Goal: Task Accomplishment & Management: Use online tool/utility

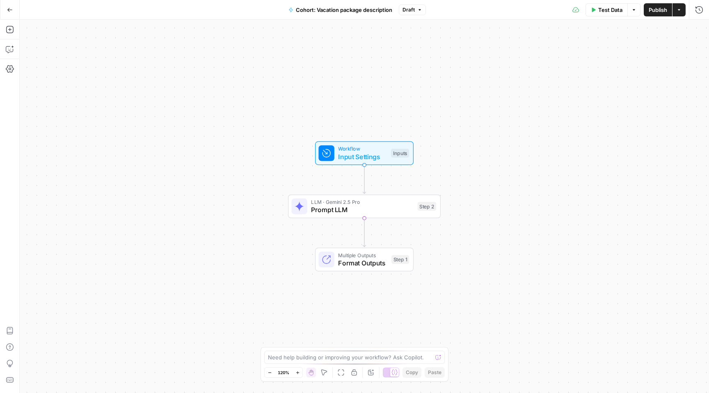
click at [6, 11] on button "Go Back" at bounding box center [9, 9] width 15 height 15
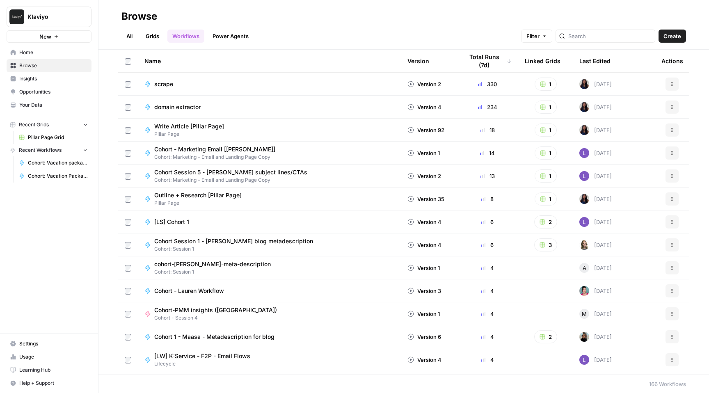
click at [129, 39] on link "All" at bounding box center [129, 36] width 16 height 13
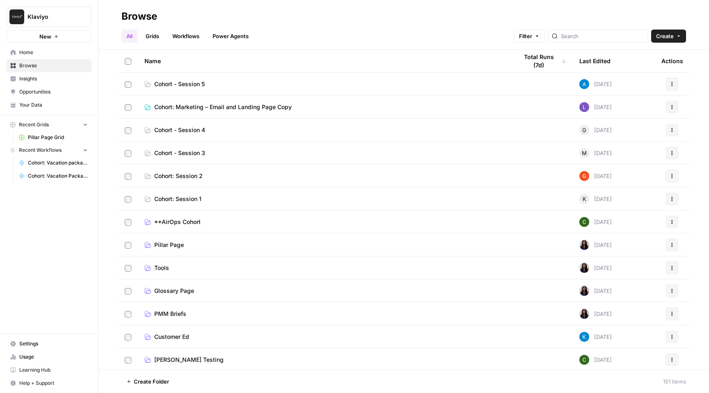
click at [200, 130] on span "Cohort - Session 4" at bounding box center [179, 130] width 51 height 8
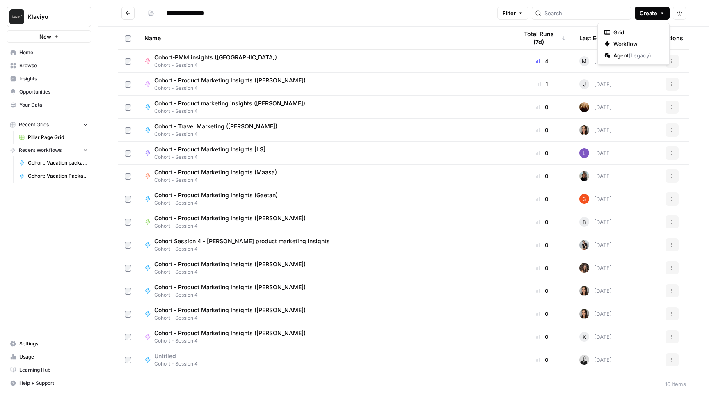
click at [660, 15] on icon "button" at bounding box center [662, 13] width 5 height 5
click at [636, 45] on span "Workflow" at bounding box center [636, 44] width 46 height 8
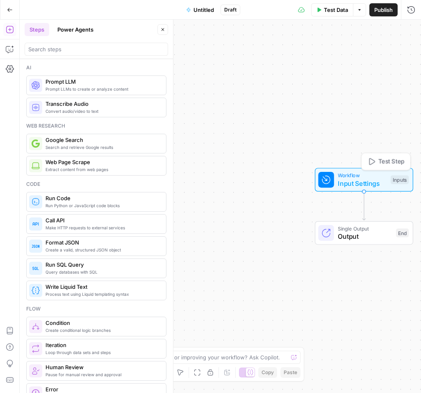
click at [395, 180] on div "Inputs" at bounding box center [400, 179] width 18 height 9
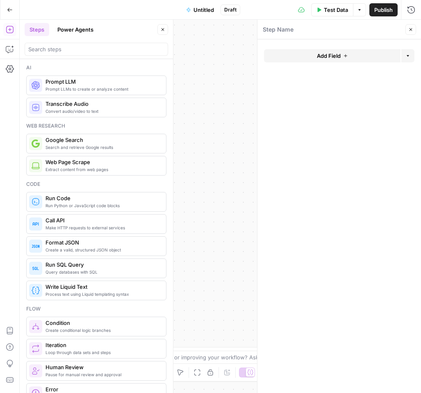
click at [336, 54] on span "Add Field" at bounding box center [329, 56] width 24 height 8
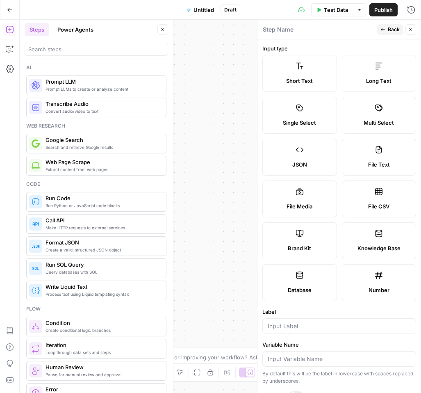
click at [294, 245] on span "Brand Kit" at bounding box center [299, 248] width 23 height 8
type input "Brand Kit"
type input "brand_kit"
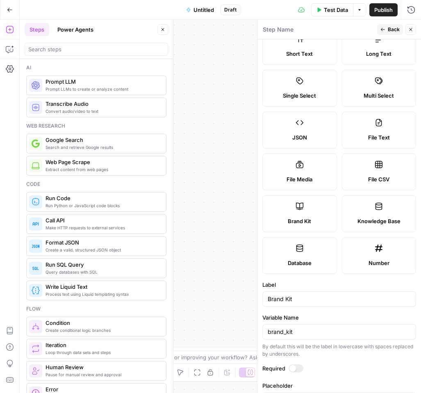
scroll to position [57, 0]
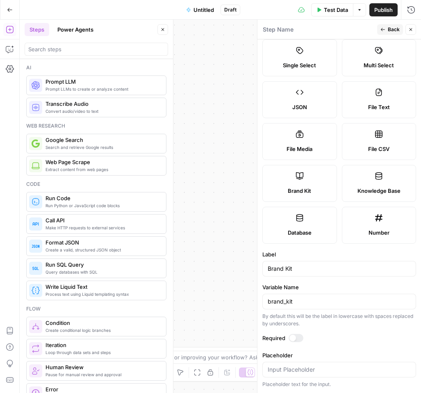
click at [301, 336] on div at bounding box center [296, 338] width 15 height 8
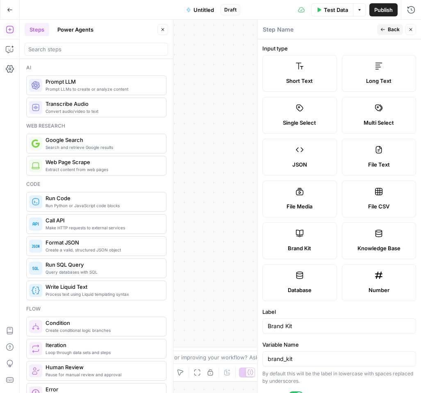
click at [389, 29] on span "Back" at bounding box center [394, 29] width 12 height 7
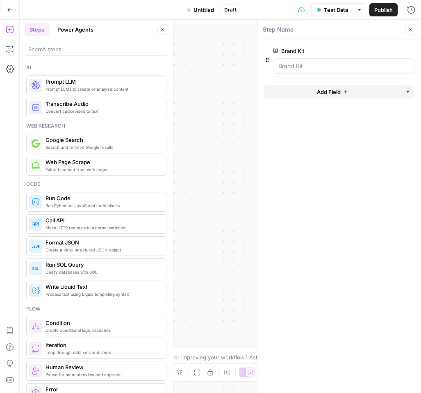
click at [341, 92] on button "Add Field" at bounding box center [332, 91] width 137 height 13
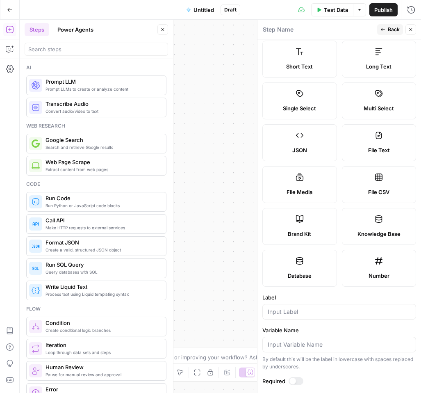
scroll to position [2, 0]
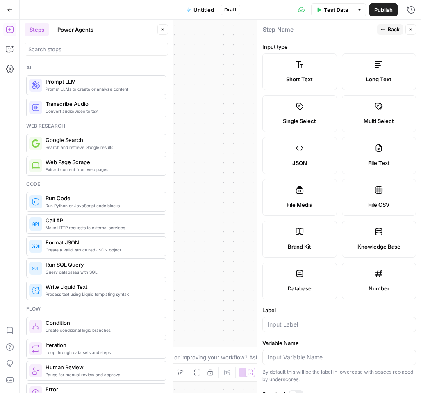
click at [383, 233] on icon at bounding box center [379, 232] width 8 height 8
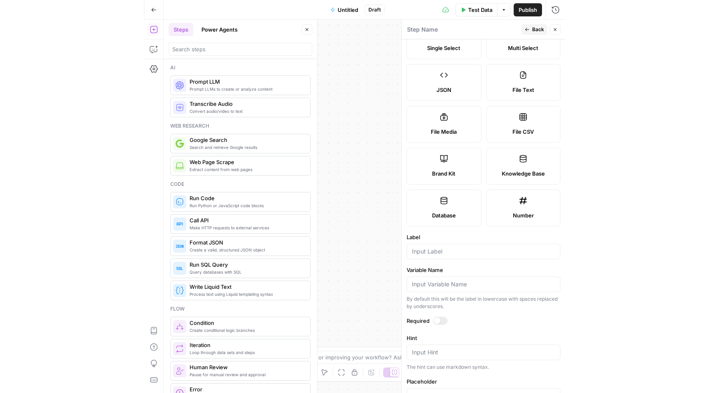
scroll to position [0, 0]
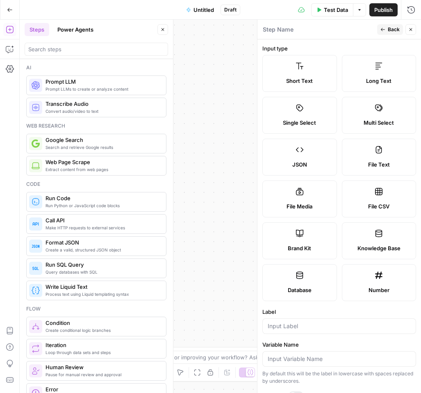
click at [407, 30] on button "Close" at bounding box center [411, 29] width 11 height 11
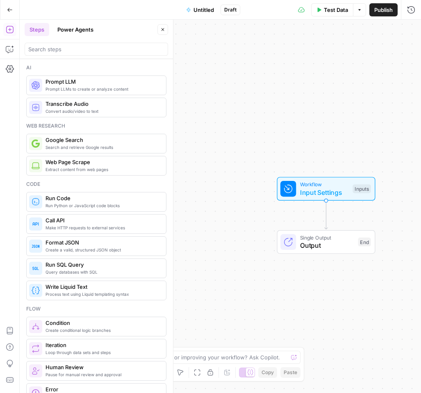
click at [339, 188] on span "Input Settings" at bounding box center [324, 193] width 49 height 10
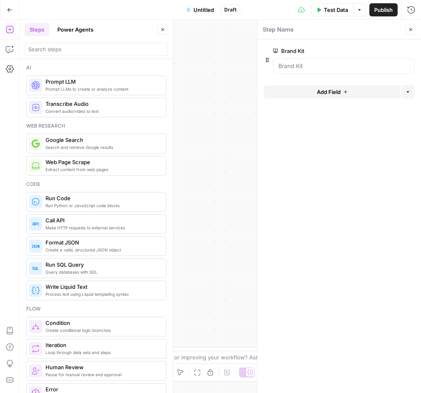
click at [412, 32] on button "Close" at bounding box center [411, 29] width 11 height 11
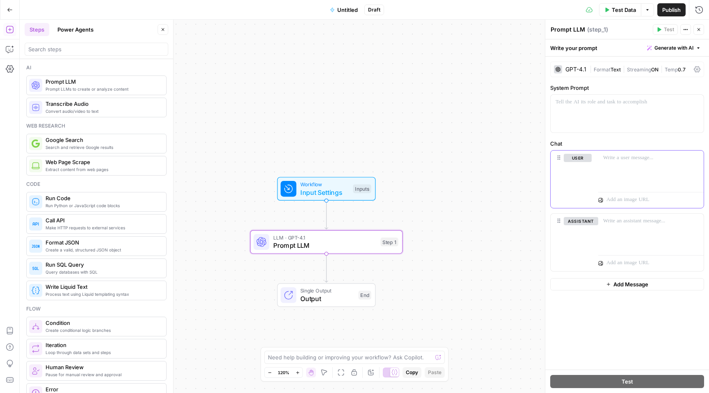
click at [632, 172] on div at bounding box center [650, 170] width 105 height 38
click at [302, 192] on span "Input Settings" at bounding box center [324, 193] width 49 height 10
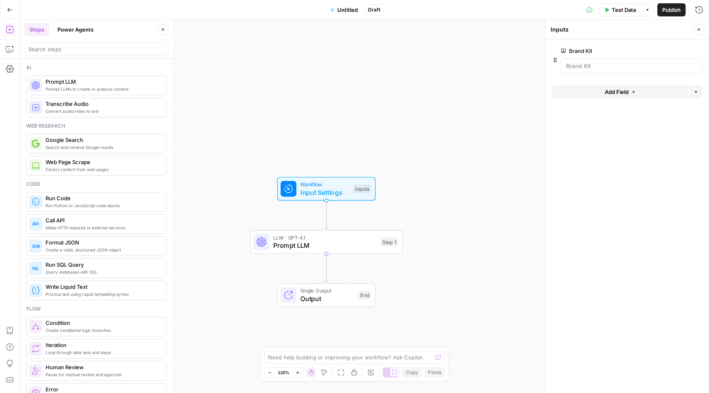
click at [575, 98] on div "Add Field Options" at bounding box center [627, 95] width 151 height 20
click at [575, 94] on button "Add Field" at bounding box center [620, 91] width 137 height 13
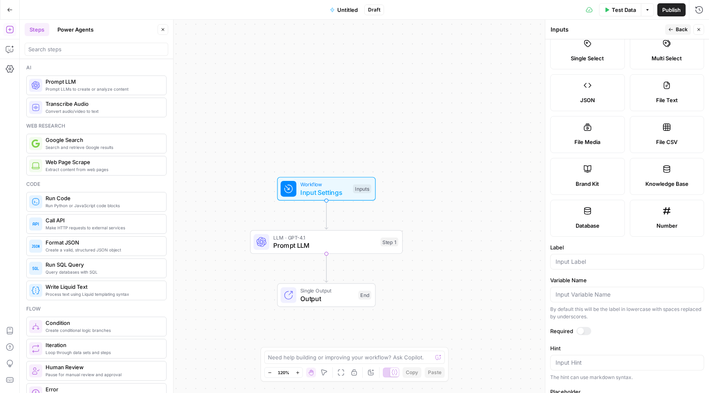
scroll to position [63, 0]
click at [282, 240] on span "LLM · GPT-4.1" at bounding box center [324, 237] width 103 height 8
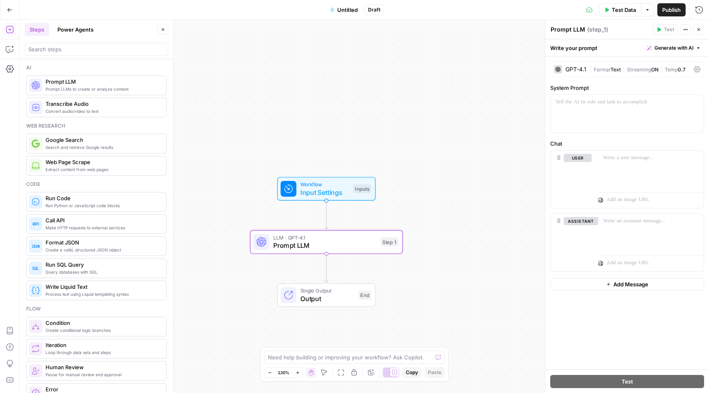
click at [698, 67] on icon at bounding box center [697, 69] width 7 height 7
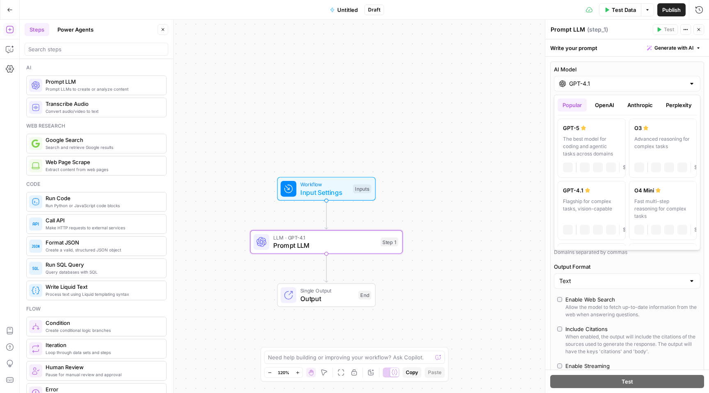
click at [680, 78] on div "GPT-4.1" at bounding box center [627, 84] width 146 height 16
click at [635, 108] on button "Anthropic" at bounding box center [640, 104] width 35 height 13
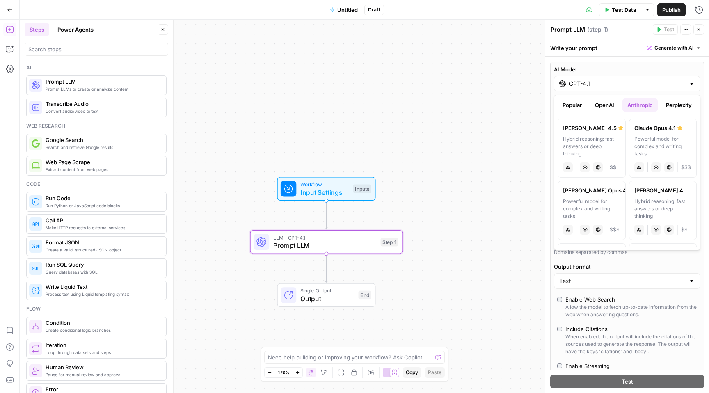
click at [603, 146] on div "Hybrid reasoning: fast answers or deep thinking" at bounding box center [591, 146] width 57 height 22
type input "[PERSON_NAME] 4.5"
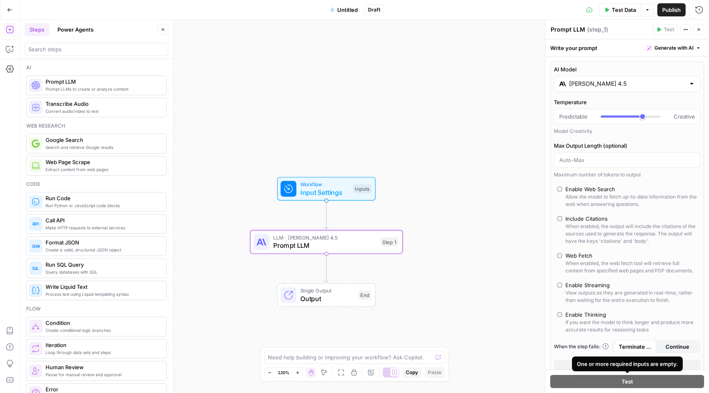
click at [600, 366] on div "One or more required inputs are empty." at bounding box center [627, 364] width 101 height 8
click at [570, 365] on button "Close" at bounding box center [627, 366] width 146 height 13
